Goal: Transaction & Acquisition: Book appointment/travel/reservation

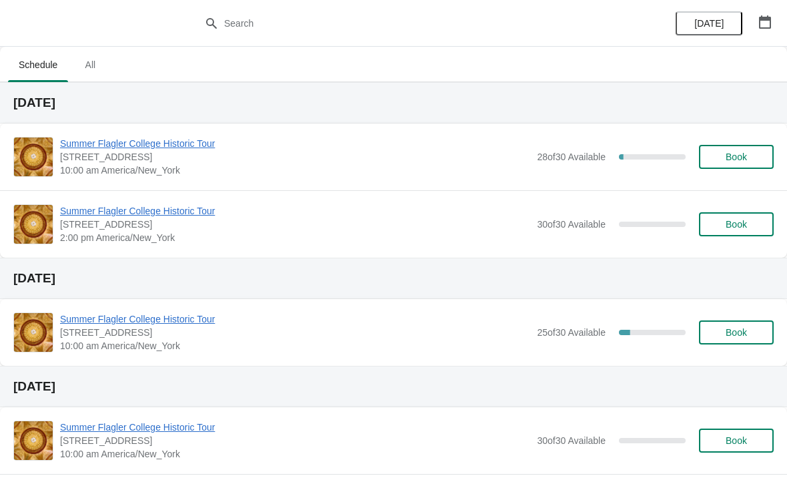
click at [92, 139] on span "Summer Flagler College Historic Tour" at bounding box center [295, 143] width 470 height 13
click at [199, 159] on span "[STREET_ADDRESS]" at bounding box center [295, 156] width 470 height 13
click at [208, 163] on span "[STREET_ADDRESS]" at bounding box center [295, 156] width 470 height 13
click at [179, 148] on span "Summer Flagler College Historic Tour" at bounding box center [295, 143] width 470 height 13
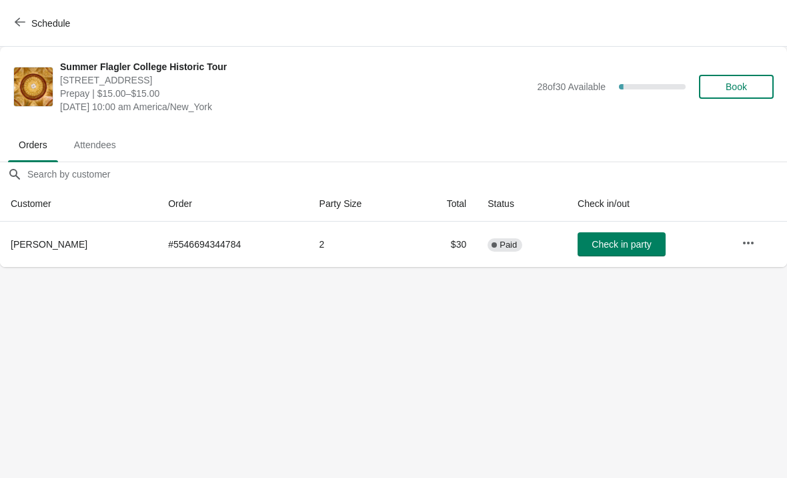
click at [26, 31] on button "Schedule" at bounding box center [44, 23] width 74 height 24
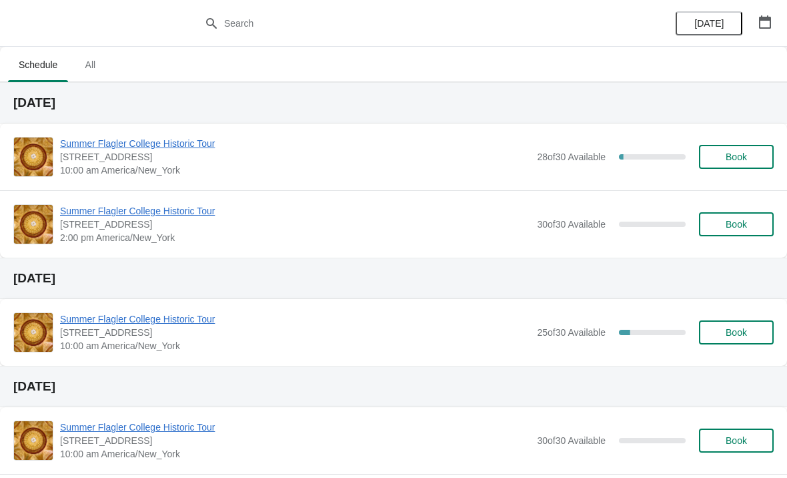
click at [206, 147] on span "Summer Flagler College Historic Tour" at bounding box center [295, 143] width 470 height 13
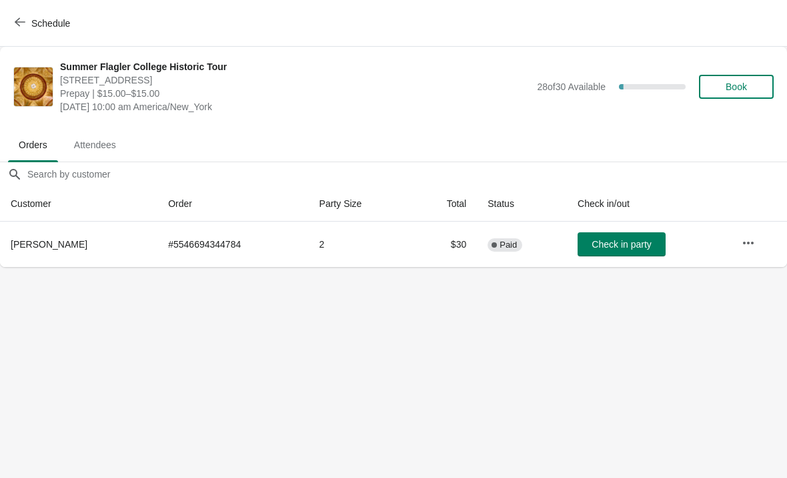
click at [745, 97] on button "Book" at bounding box center [736, 87] width 75 height 24
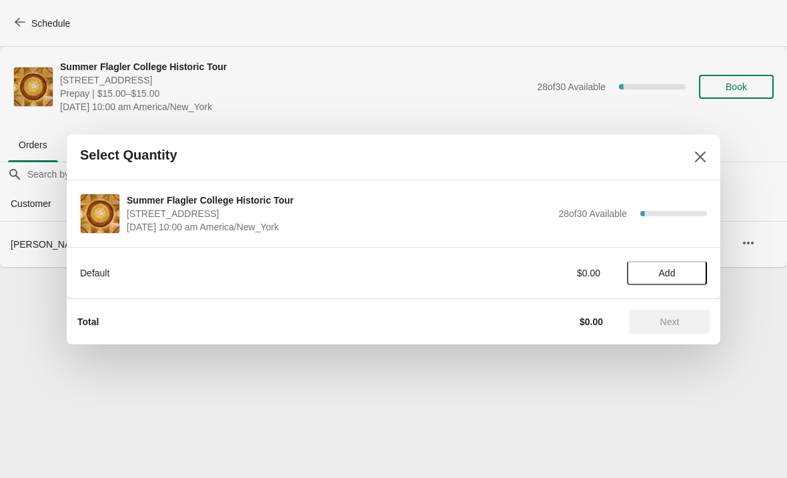
click at [673, 265] on button "Add" at bounding box center [667, 273] width 80 height 24
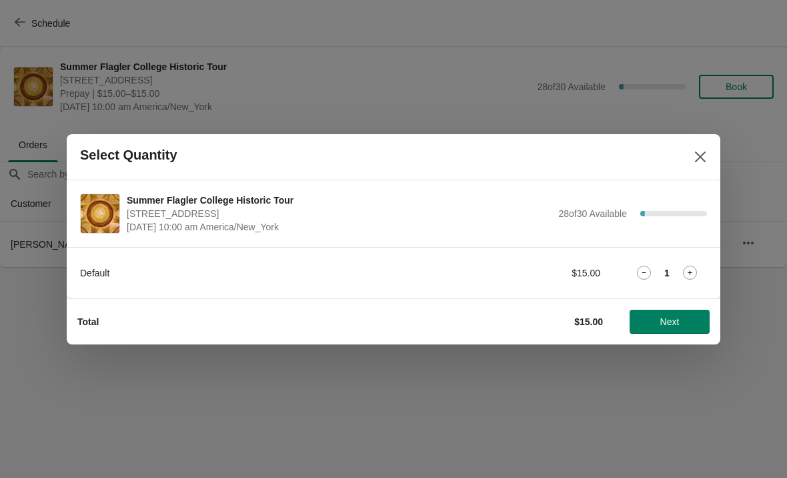
click at [697, 272] on icon at bounding box center [690, 273] width 14 height 14
click at [691, 278] on icon at bounding box center [690, 273] width 14 height 14
click at [687, 318] on span "Next" at bounding box center [670, 321] width 59 height 11
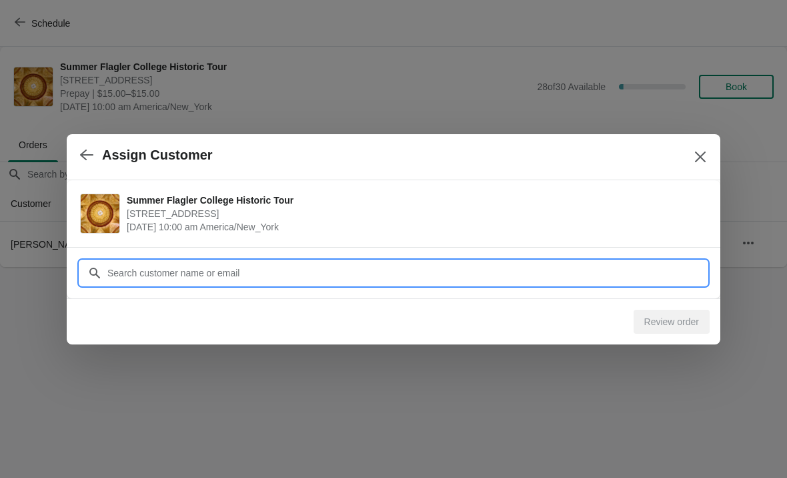
click at [595, 277] on input "Customer" at bounding box center [407, 273] width 601 height 24
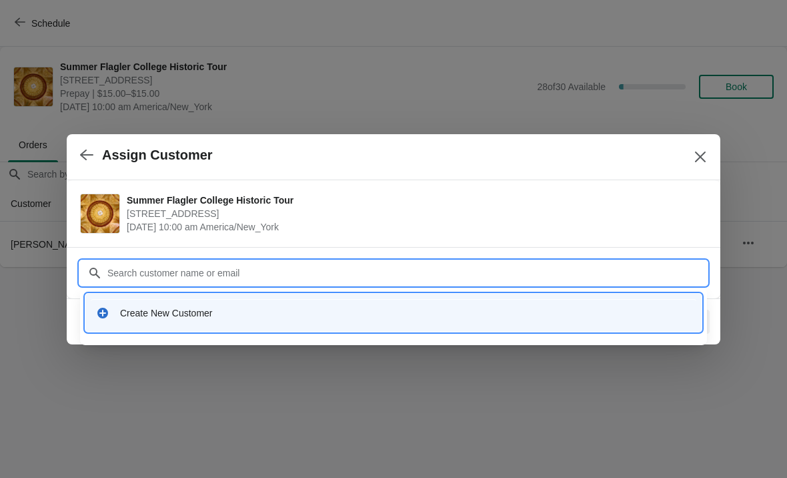
click at [143, 302] on div "Create New Customer" at bounding box center [394, 312] width 606 height 27
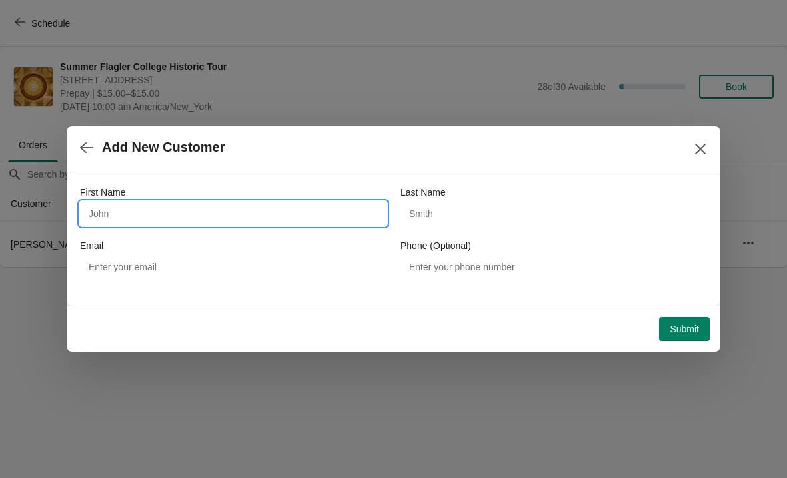
click at [143, 209] on input "First Name" at bounding box center [233, 214] width 307 height 24
type input "Ray"
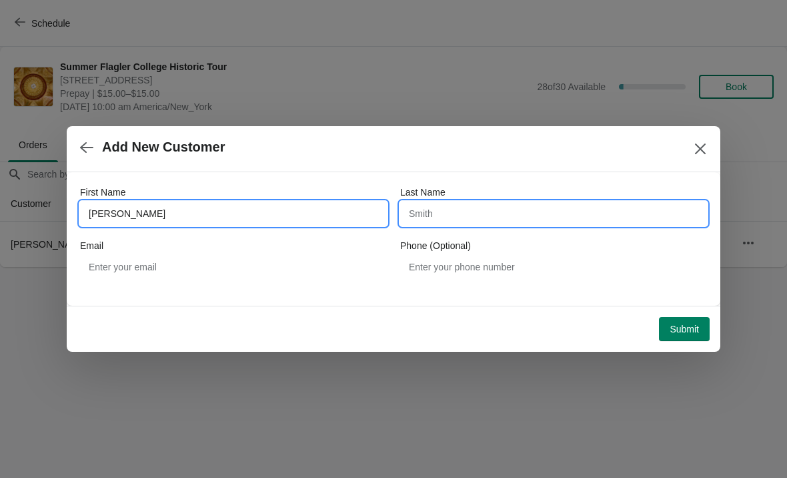
click at [520, 224] on input "Last Name" at bounding box center [553, 214] width 307 height 24
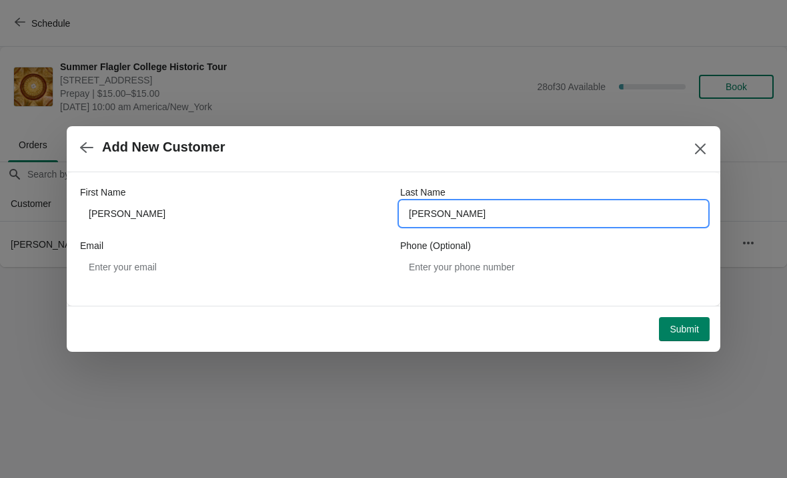
type input "Lugg"
click at [559, 170] on div "Add New Customer" at bounding box center [394, 149] width 654 height 46
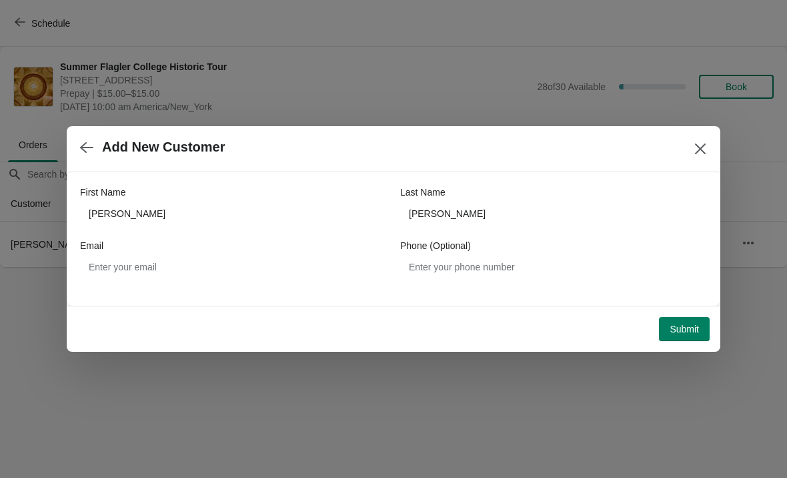
click at [685, 336] on button "Submit" at bounding box center [684, 329] width 51 height 24
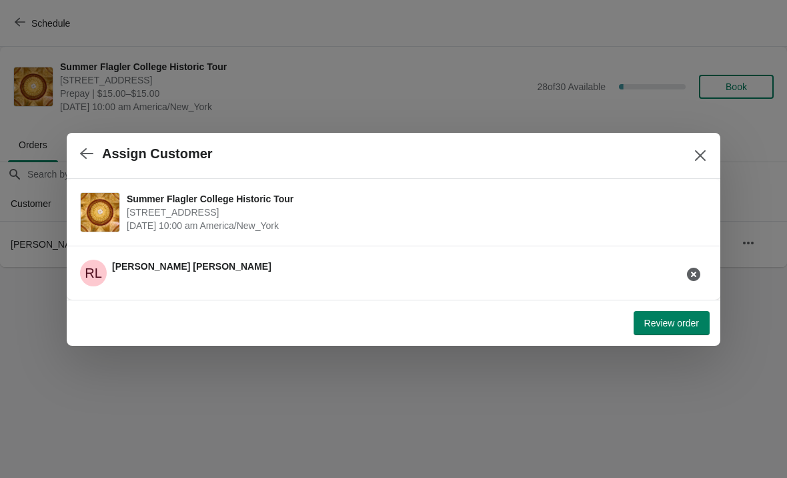
click at [655, 334] on button "Review order" at bounding box center [672, 323] width 76 height 24
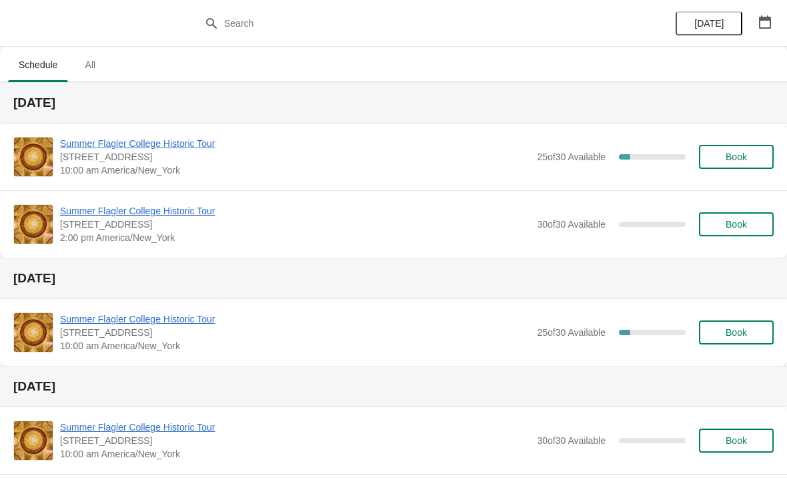
click at [184, 148] on span "Summer Flagler College Historic Tour" at bounding box center [295, 143] width 470 height 13
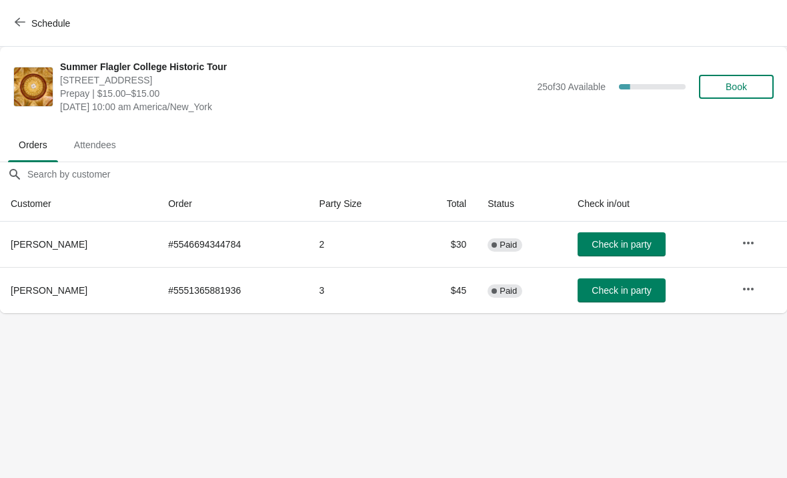
click at [621, 292] on span "Check in party" at bounding box center [621, 290] width 59 height 11
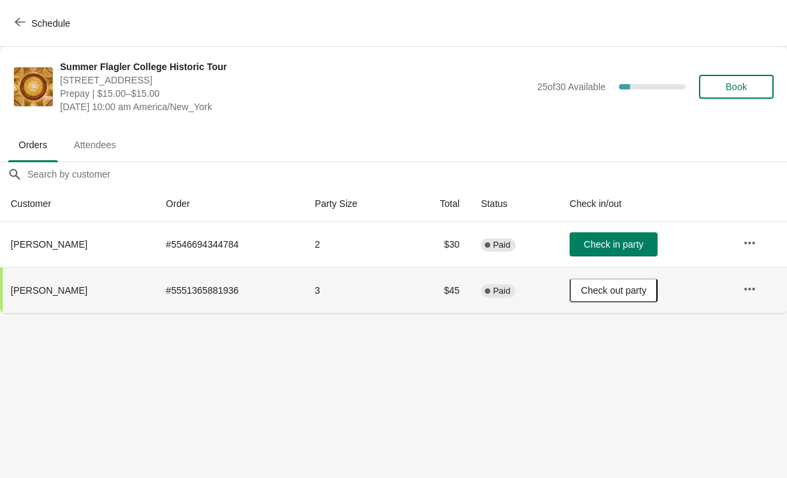
click at [751, 88] on span "Book" at bounding box center [736, 86] width 51 height 11
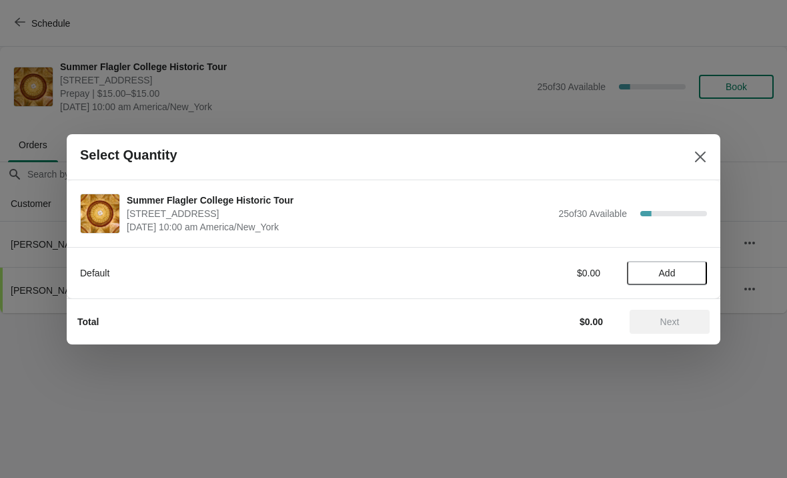
click at [684, 274] on span "Add" at bounding box center [667, 273] width 56 height 11
click at [683, 325] on span "Next" at bounding box center [670, 321] width 59 height 11
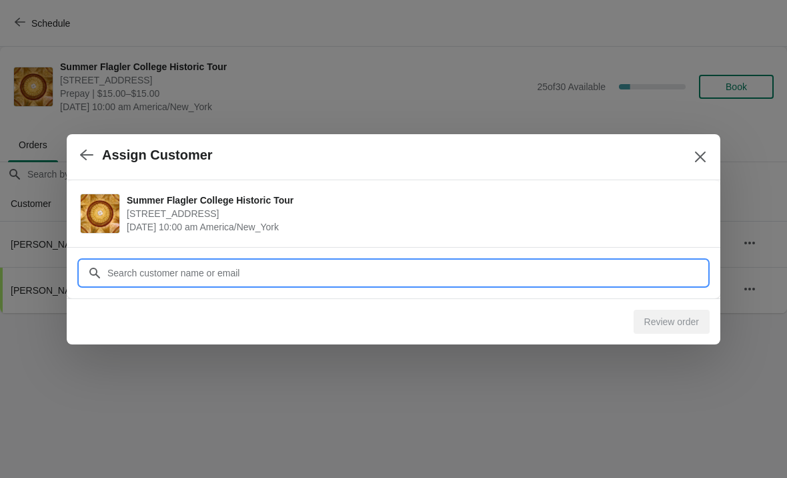
click at [242, 275] on input "Customer" at bounding box center [407, 273] width 601 height 24
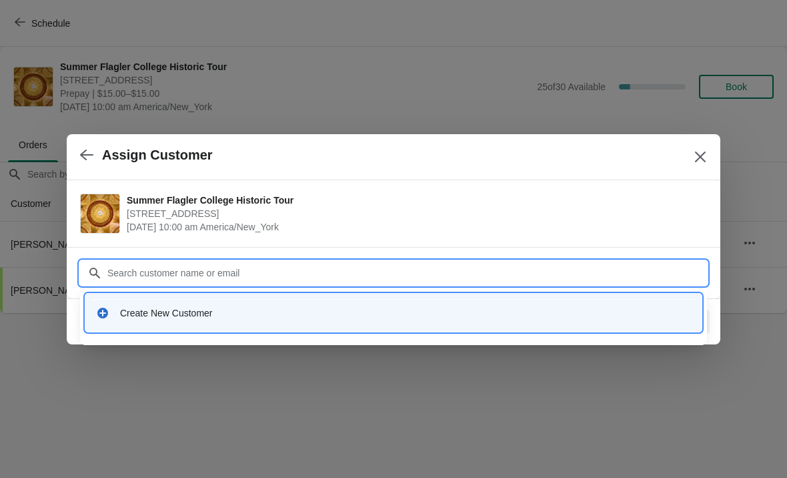
click at [234, 307] on div "Create New Customer" at bounding box center [405, 312] width 571 height 13
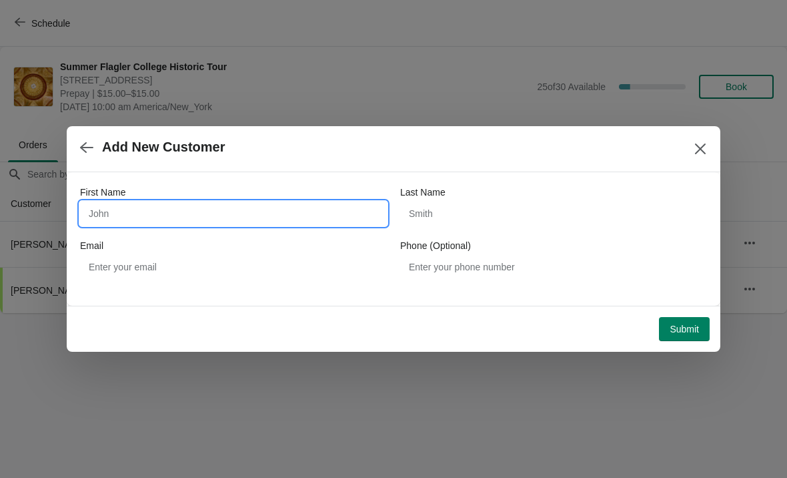
click at [266, 215] on input "First Name" at bounding box center [233, 214] width 307 height 24
type input "Ruth"
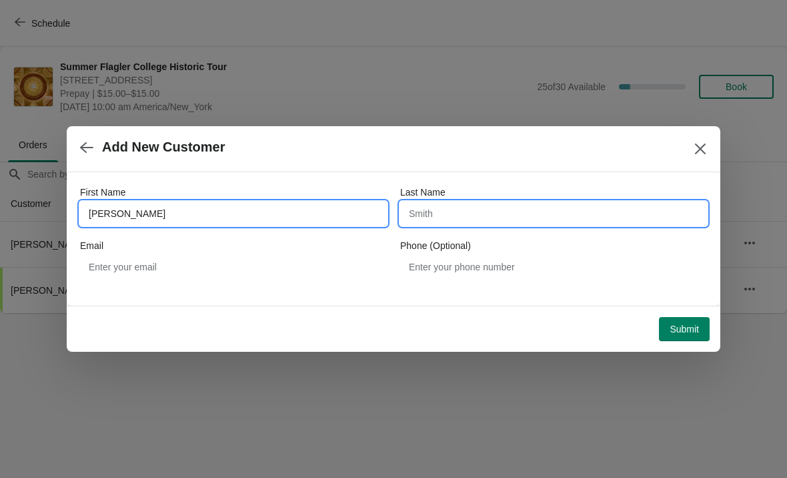
click at [456, 212] on input "Last Name" at bounding box center [553, 214] width 307 height 24
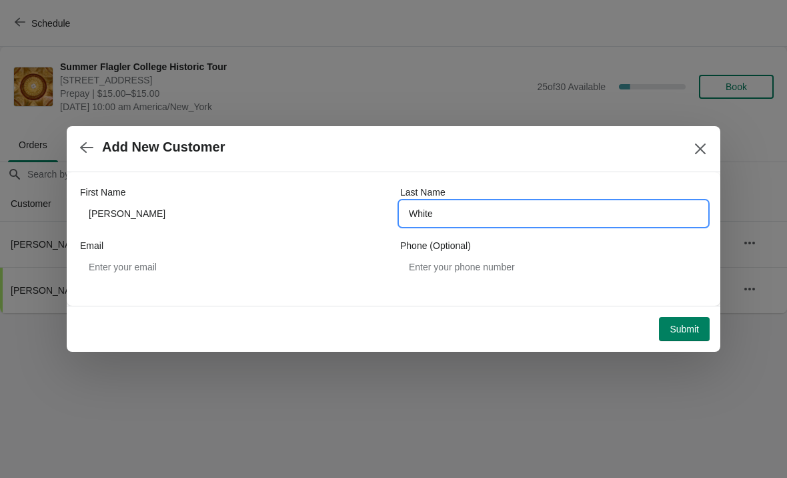
type input "White"
click at [486, 164] on div "Add New Customer" at bounding box center [394, 149] width 654 height 46
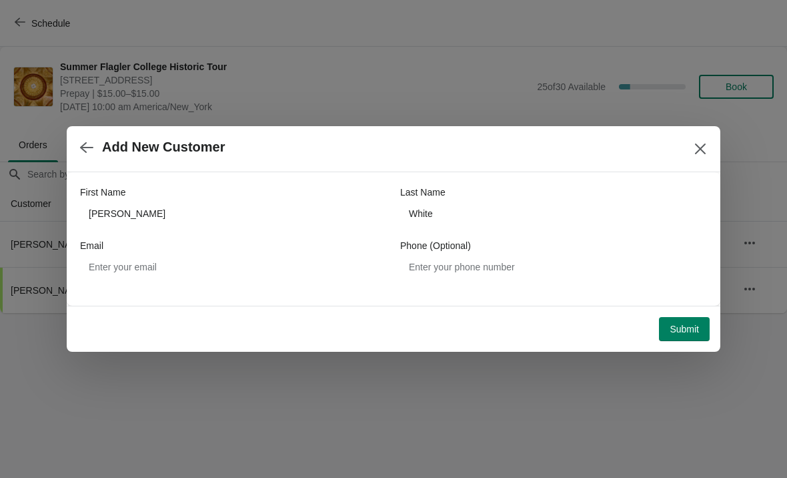
click at [680, 332] on span "Submit" at bounding box center [684, 329] width 29 height 11
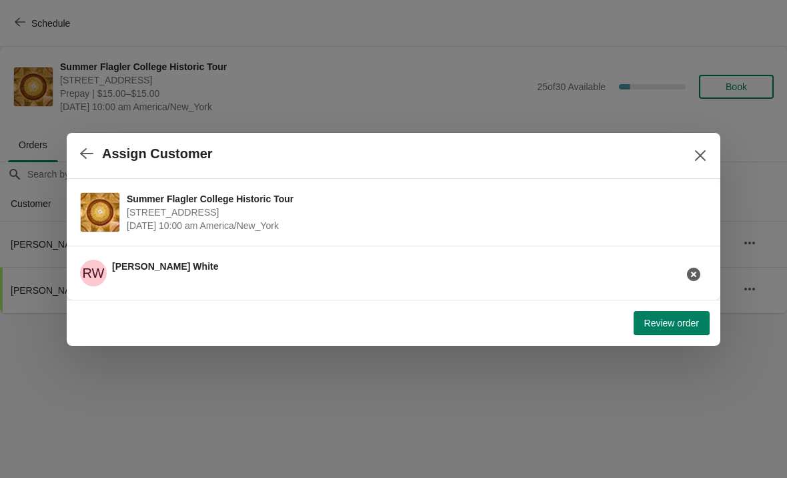
click at [665, 322] on span "Review order" at bounding box center [672, 323] width 55 height 11
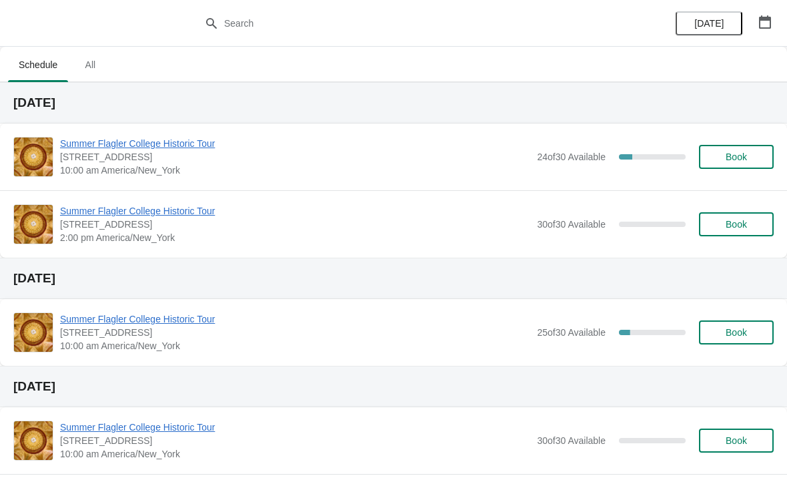
click at [185, 141] on span "Summer Flagler College Historic Tour" at bounding box center [295, 143] width 470 height 13
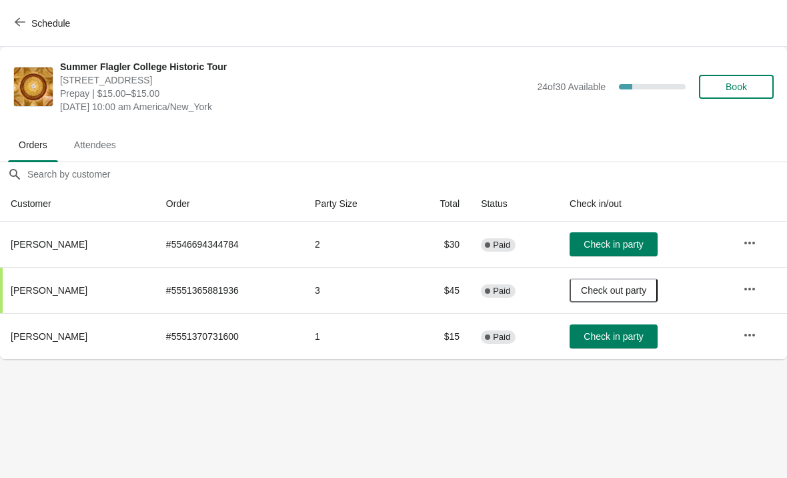
click at [753, 84] on span "Book" at bounding box center [736, 86] width 51 height 11
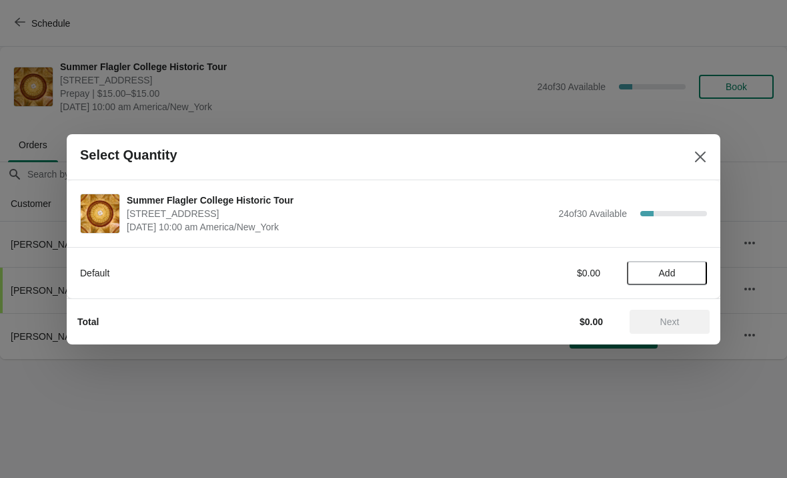
click at [671, 272] on span "Add" at bounding box center [667, 273] width 17 height 11
click at [681, 333] on button "Next" at bounding box center [670, 322] width 80 height 24
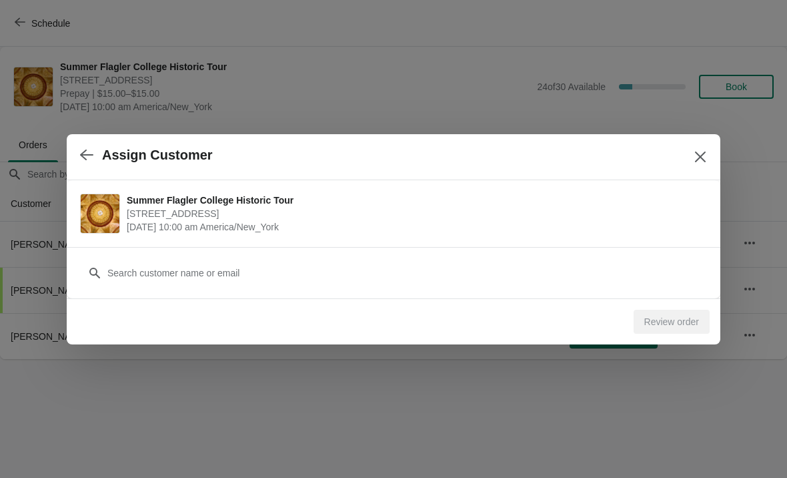
click at [298, 348] on div at bounding box center [393, 239] width 787 height 478
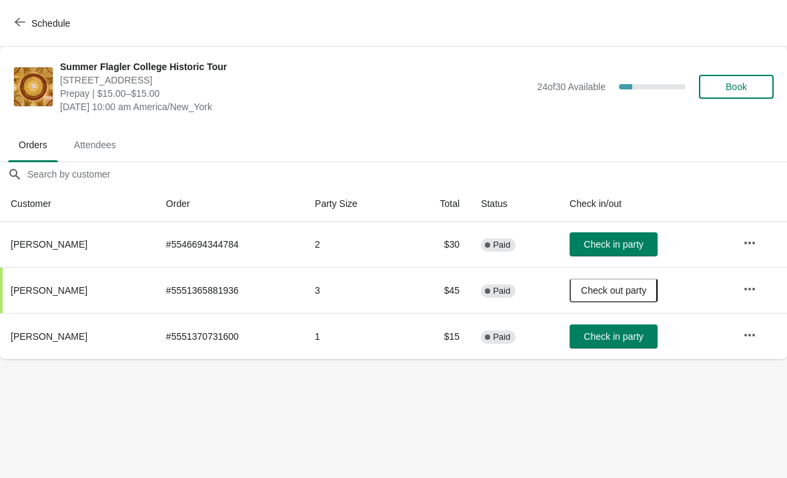
click at [755, 75] on button "Book" at bounding box center [736, 87] width 75 height 24
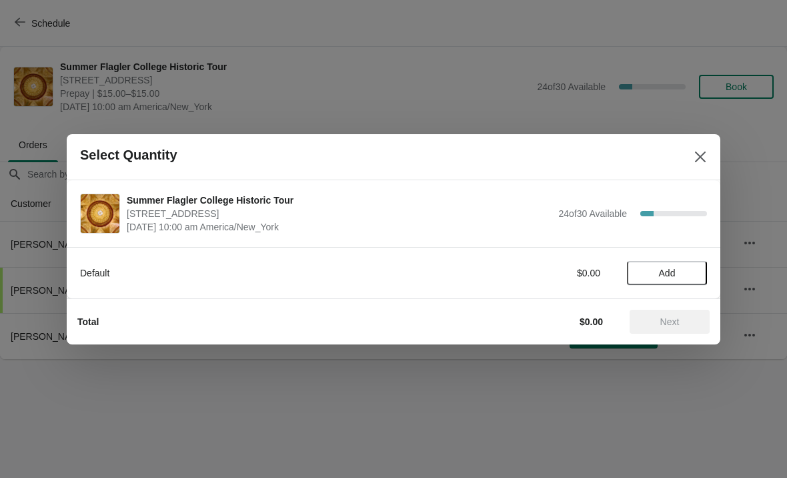
click at [665, 282] on button "Add" at bounding box center [667, 273] width 80 height 24
click at [673, 328] on button "Next" at bounding box center [670, 322] width 80 height 24
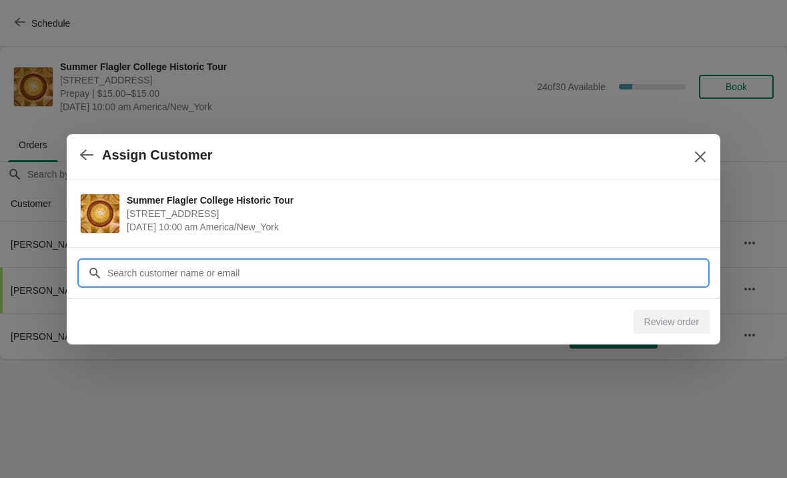
click at [444, 359] on div "Assign Customer Summer Flagler College Historic Tour 74 King Street, St. August…" at bounding box center [393, 359] width 787 height 0
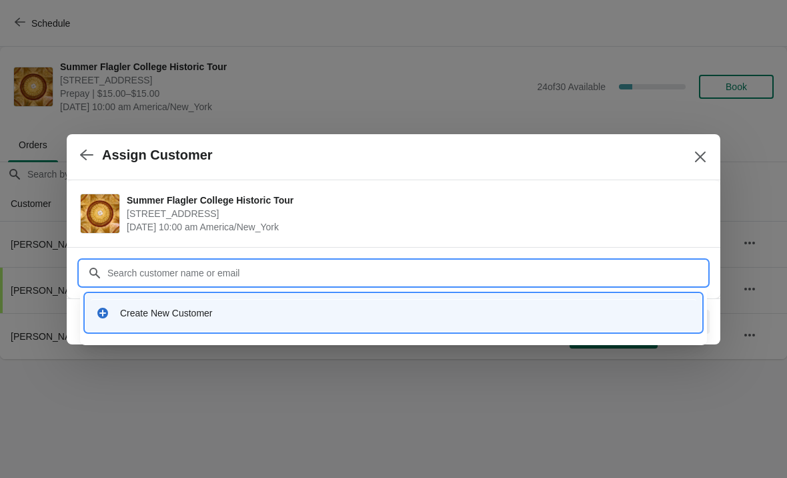
click at [416, 326] on div "Create New Customer" at bounding box center [394, 312] width 606 height 27
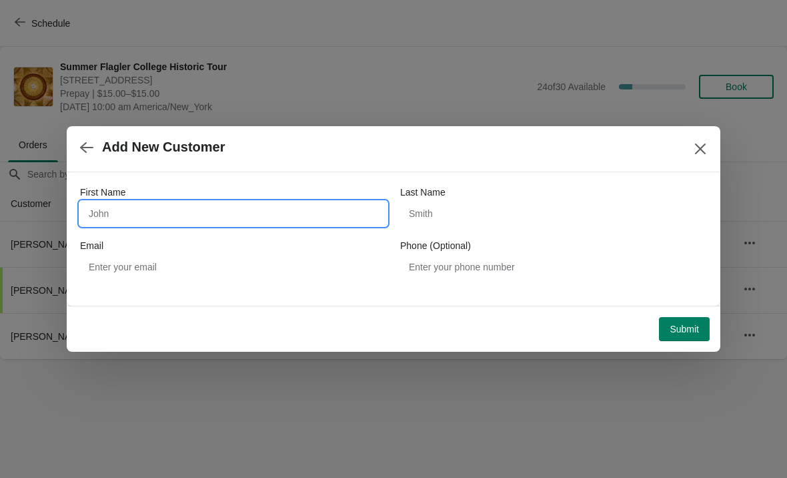
click at [253, 208] on input "First Name" at bounding box center [233, 214] width 307 height 24
type input "Pamela"
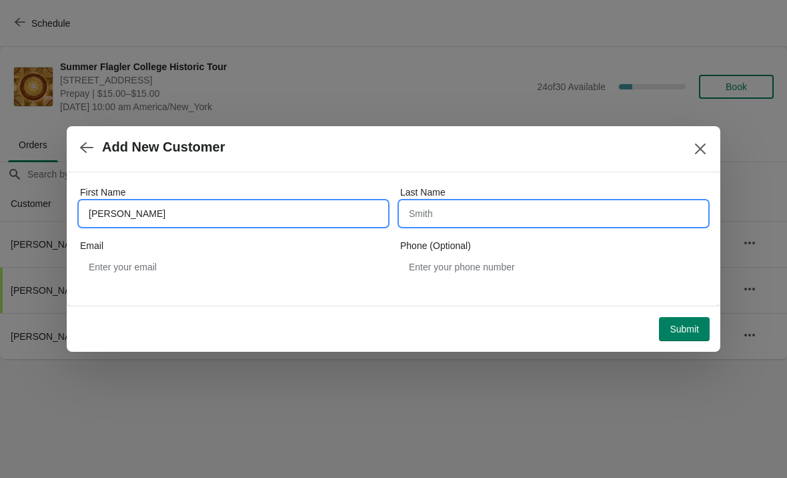
click at [581, 205] on input "Last Name" at bounding box center [553, 214] width 307 height 24
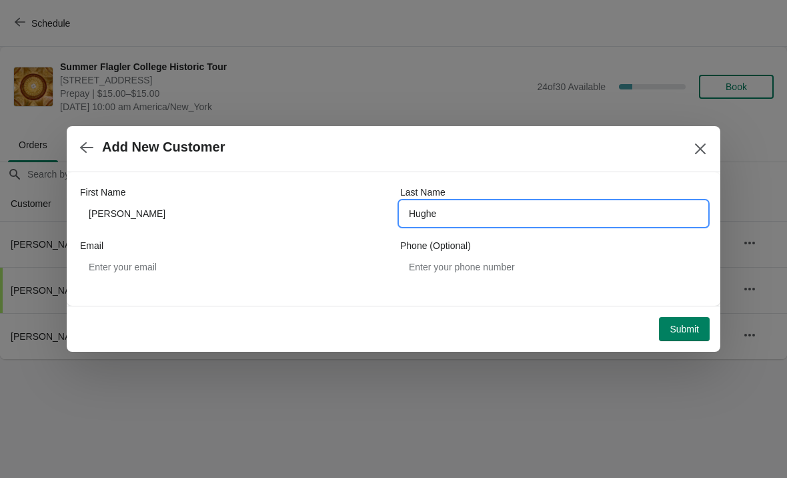
type input "Hughes"
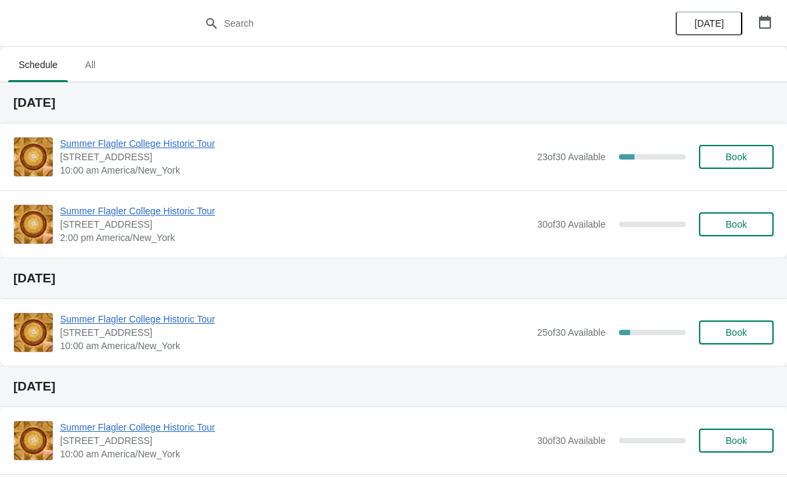
click at [728, 152] on span "Book" at bounding box center [736, 156] width 21 height 11
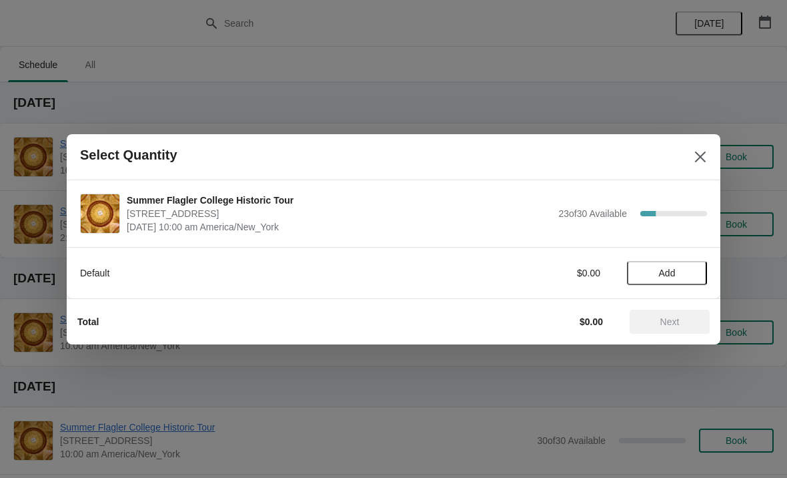
click at [675, 265] on button "Add" at bounding box center [667, 273] width 80 height 24
click at [674, 321] on span "Next" at bounding box center [670, 321] width 19 height 11
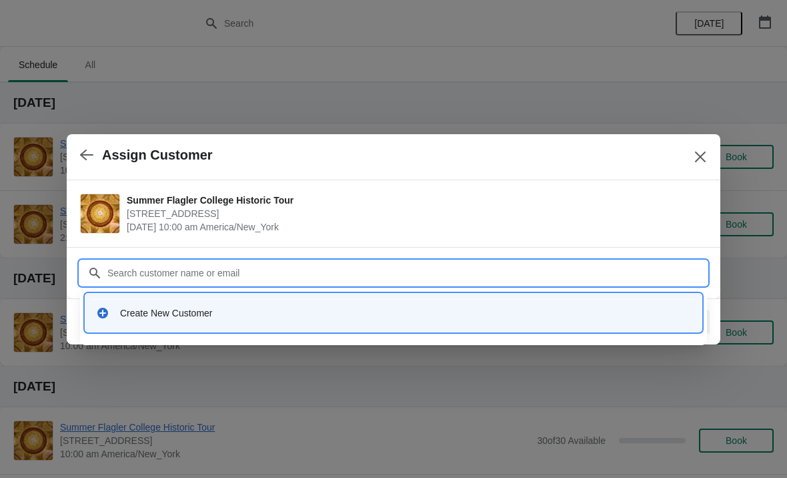
click at [339, 312] on div "Create New Customer" at bounding box center [405, 312] width 571 height 13
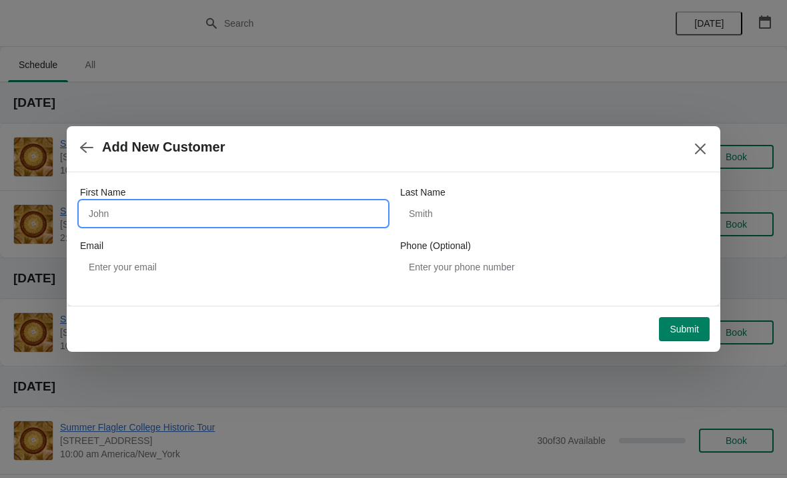
click at [277, 224] on input "First Name" at bounding box center [233, 214] width 307 height 24
type input "A"
type input "Margaret"
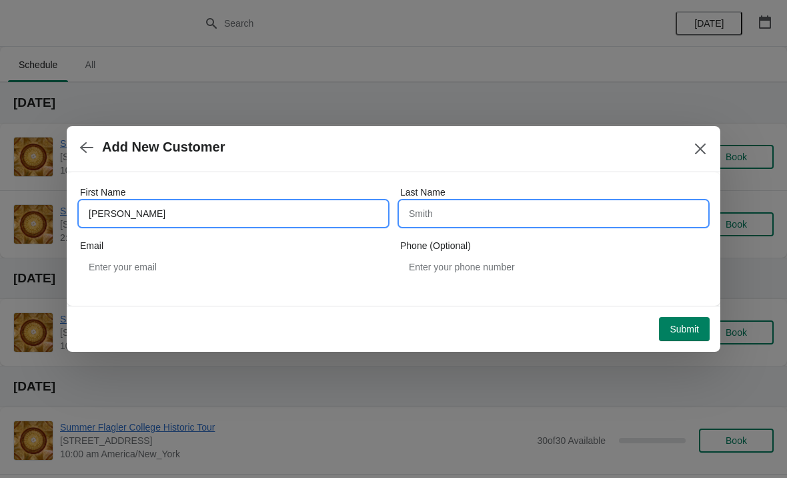
click at [493, 223] on input "Last Name" at bounding box center [553, 214] width 307 height 24
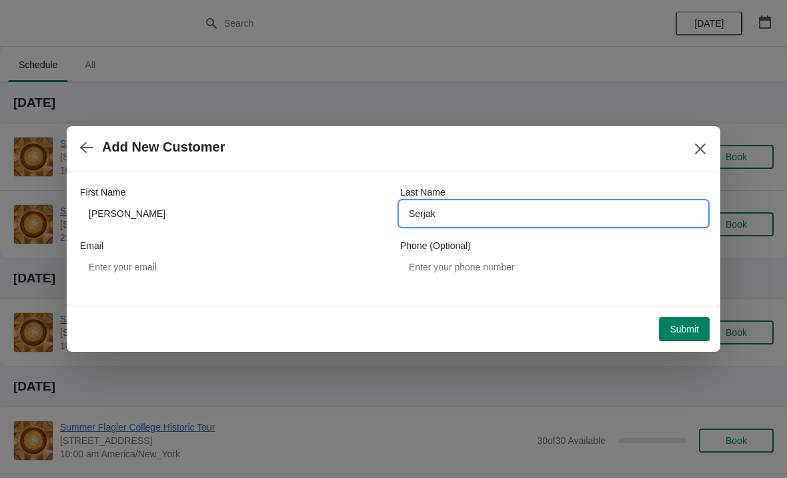
type input "Serjak"
click at [545, 147] on span "Add New Customer" at bounding box center [377, 146] width 595 height 15
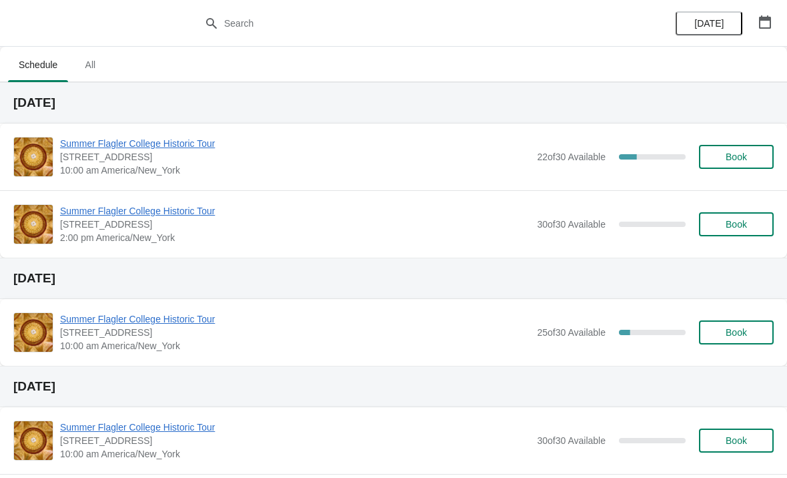
click at [80, 139] on span "Summer Flagler College Historic Tour" at bounding box center [295, 143] width 470 height 13
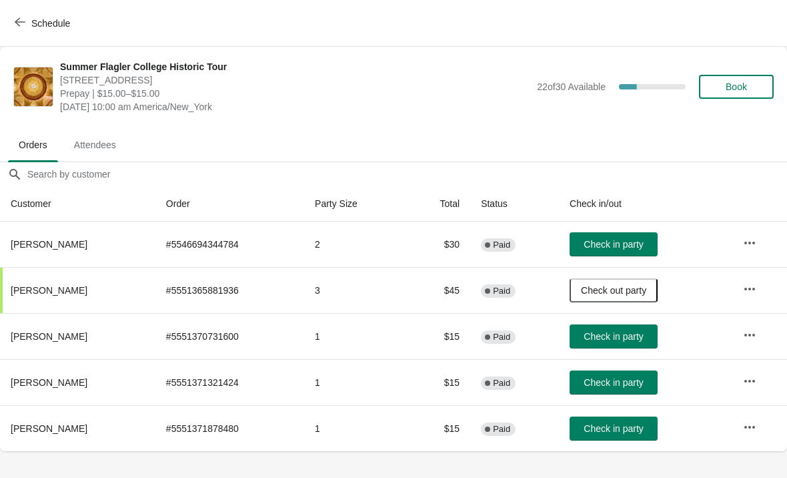
click at [597, 255] on button "Check in party" at bounding box center [614, 244] width 88 height 24
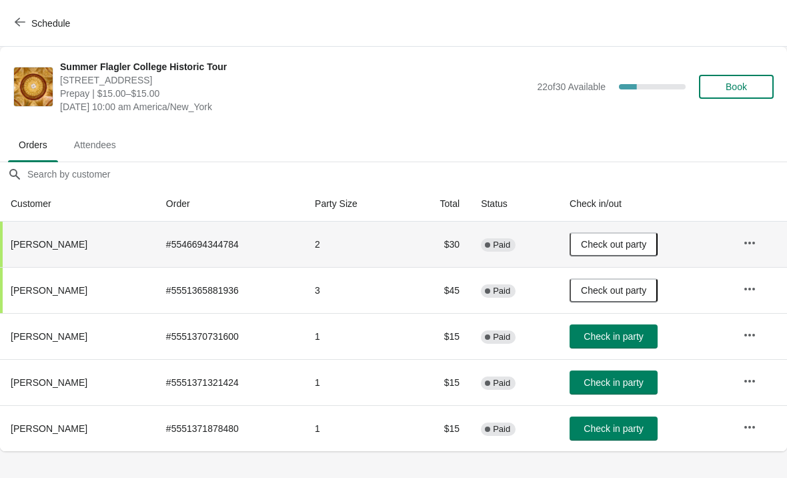
click at [636, 331] on span "Check in party" at bounding box center [613, 336] width 59 height 11
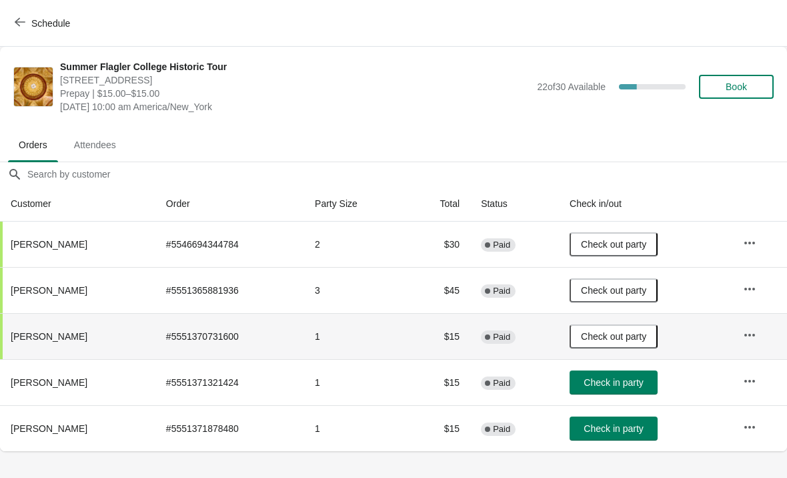
click at [637, 382] on span "Check in party" at bounding box center [613, 382] width 59 height 11
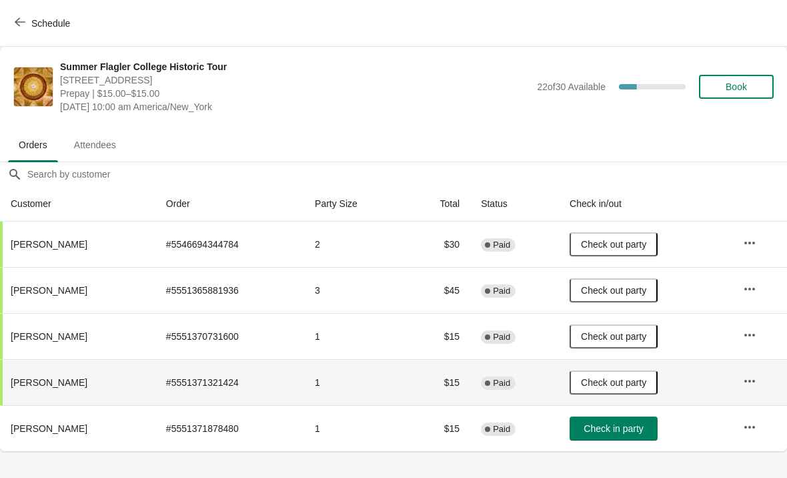
click at [633, 434] on button "Check in party" at bounding box center [614, 428] width 88 height 24
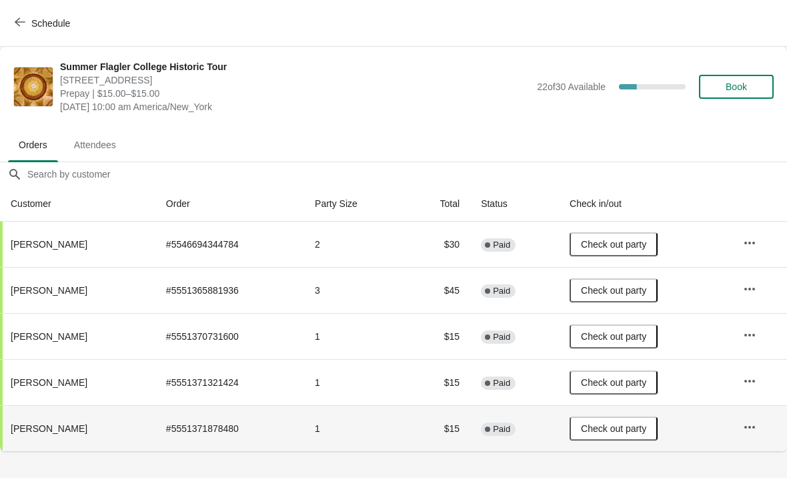
click at [735, 87] on span "Book" at bounding box center [736, 86] width 21 height 11
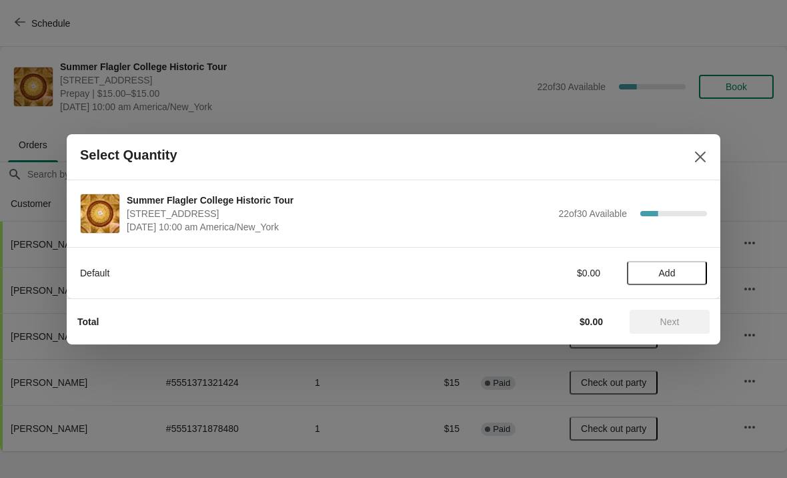
click at [684, 274] on span "Add" at bounding box center [667, 273] width 56 height 11
click at [693, 276] on icon at bounding box center [690, 273] width 14 height 14
click at [687, 275] on icon at bounding box center [690, 273] width 14 height 14
click at [687, 278] on icon at bounding box center [690, 273] width 14 height 14
click at [675, 324] on span "Next" at bounding box center [670, 321] width 19 height 11
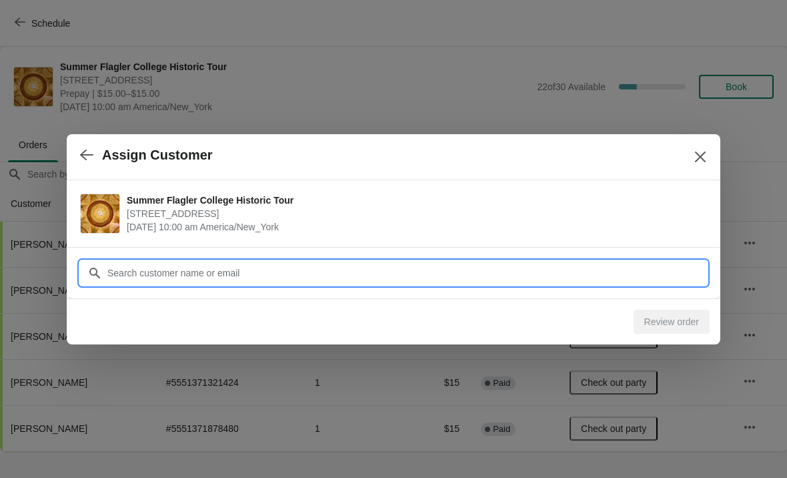
click at [537, 272] on input "Customer" at bounding box center [407, 273] width 601 height 24
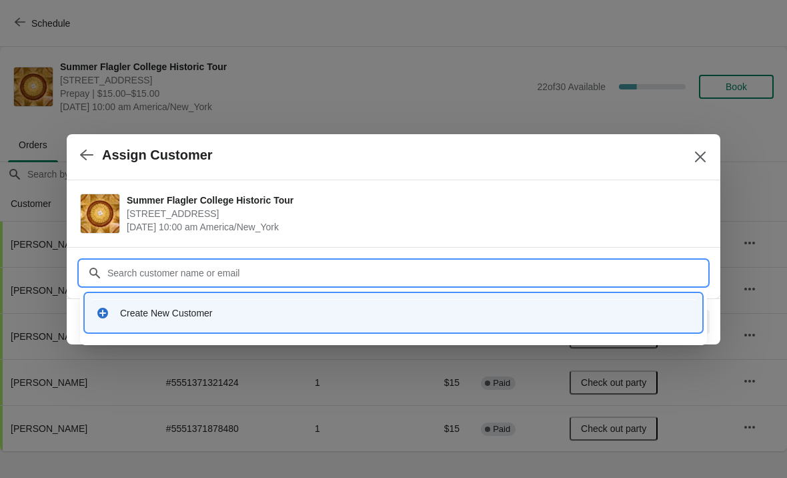
click at [125, 303] on div "Create New Customer" at bounding box center [394, 312] width 606 height 27
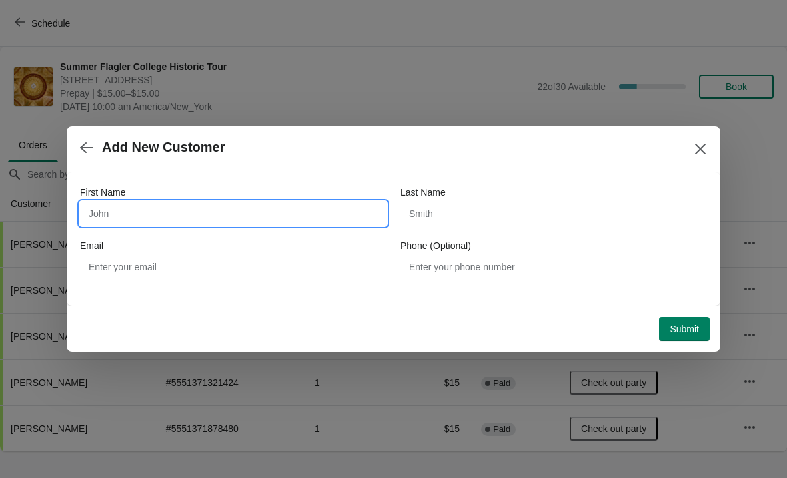
click at [142, 208] on input "First Name" at bounding box center [233, 214] width 307 height 24
type input "[PERSON_NAME]"
click at [595, 194] on div "Last Name" at bounding box center [553, 192] width 307 height 13
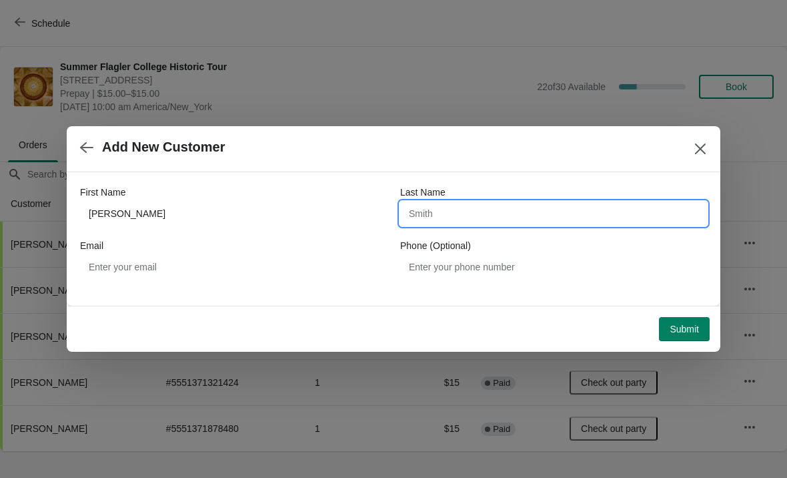
click at [535, 218] on input "Last Name" at bounding box center [553, 214] width 307 height 24
type input "Timar"
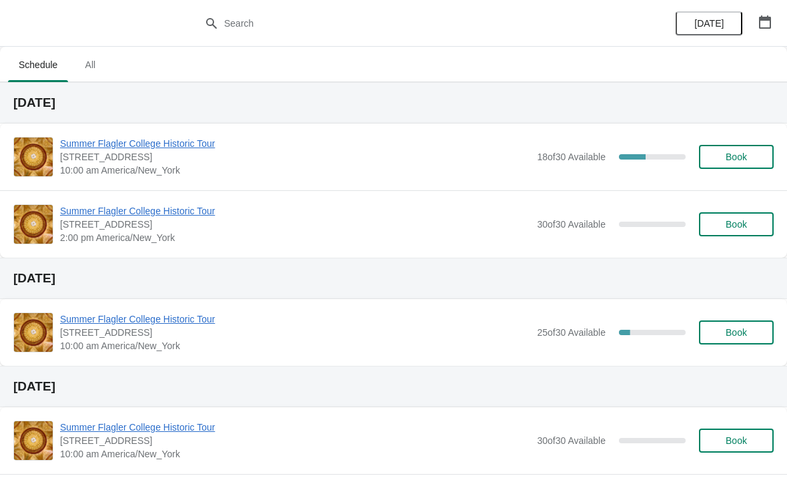
click at [162, 143] on span "Summer Flagler College Historic Tour" at bounding box center [295, 143] width 470 height 13
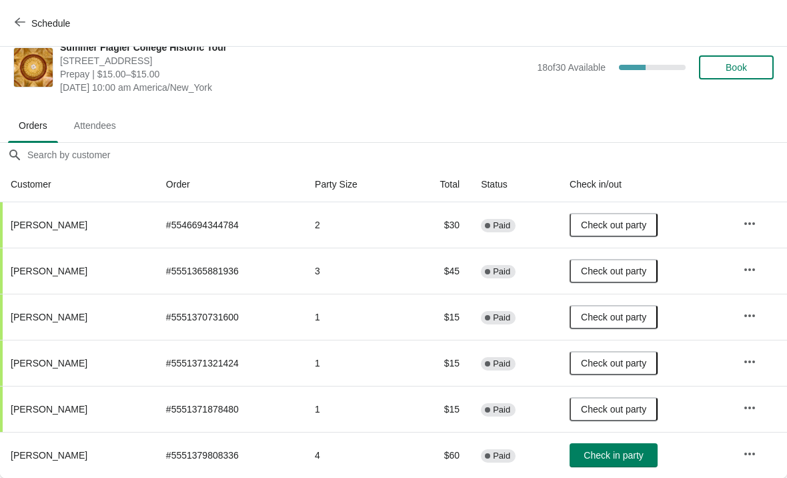
scroll to position [19, 0]
click at [625, 463] on button "Check in party" at bounding box center [614, 455] width 88 height 24
